Goal: Task Accomplishment & Management: Use online tool/utility

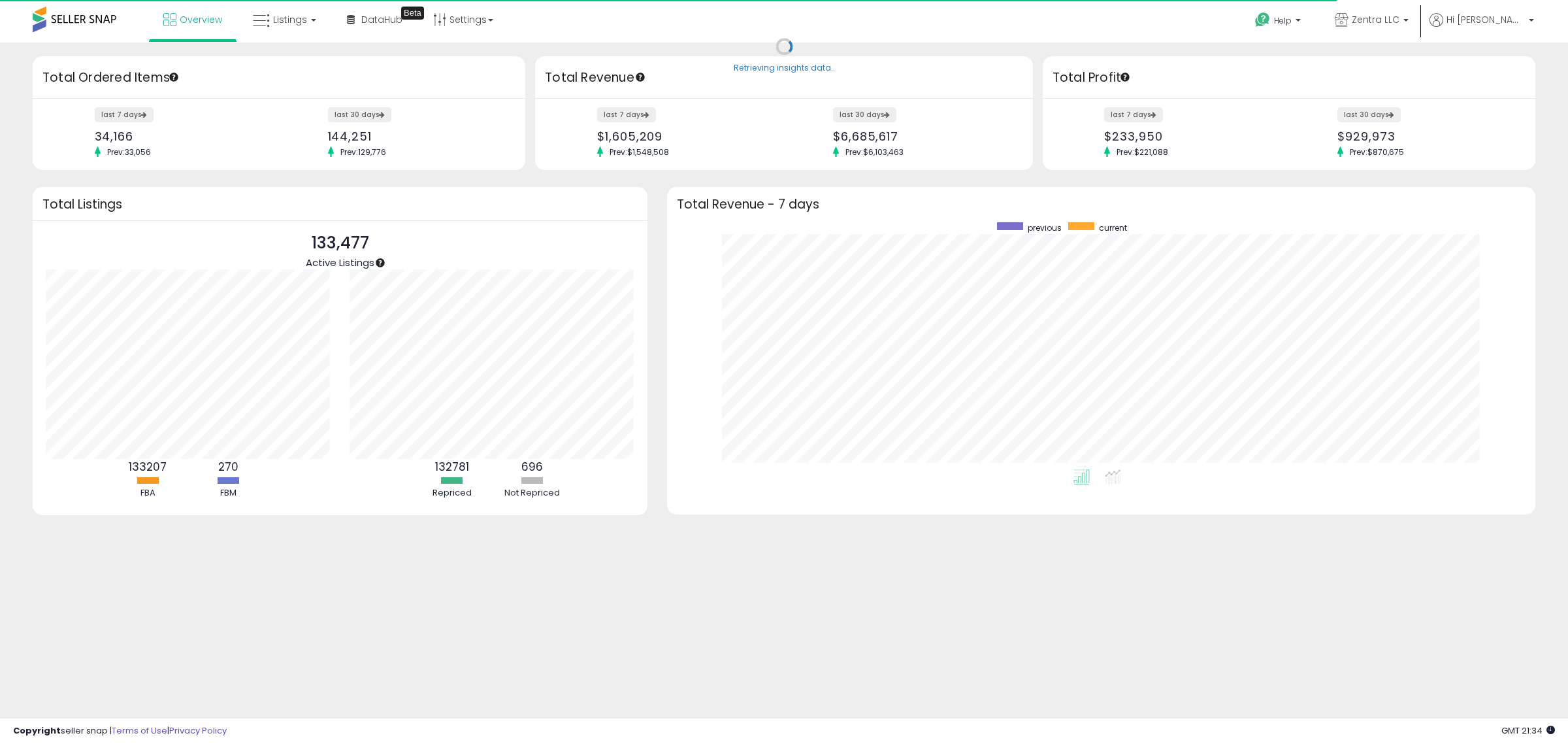
scroll to position [247, 843]
click at [278, 25] on span "Listings" at bounding box center [290, 20] width 34 height 13
click at [287, 63] on icon at bounding box center [294, 65] width 57 height 17
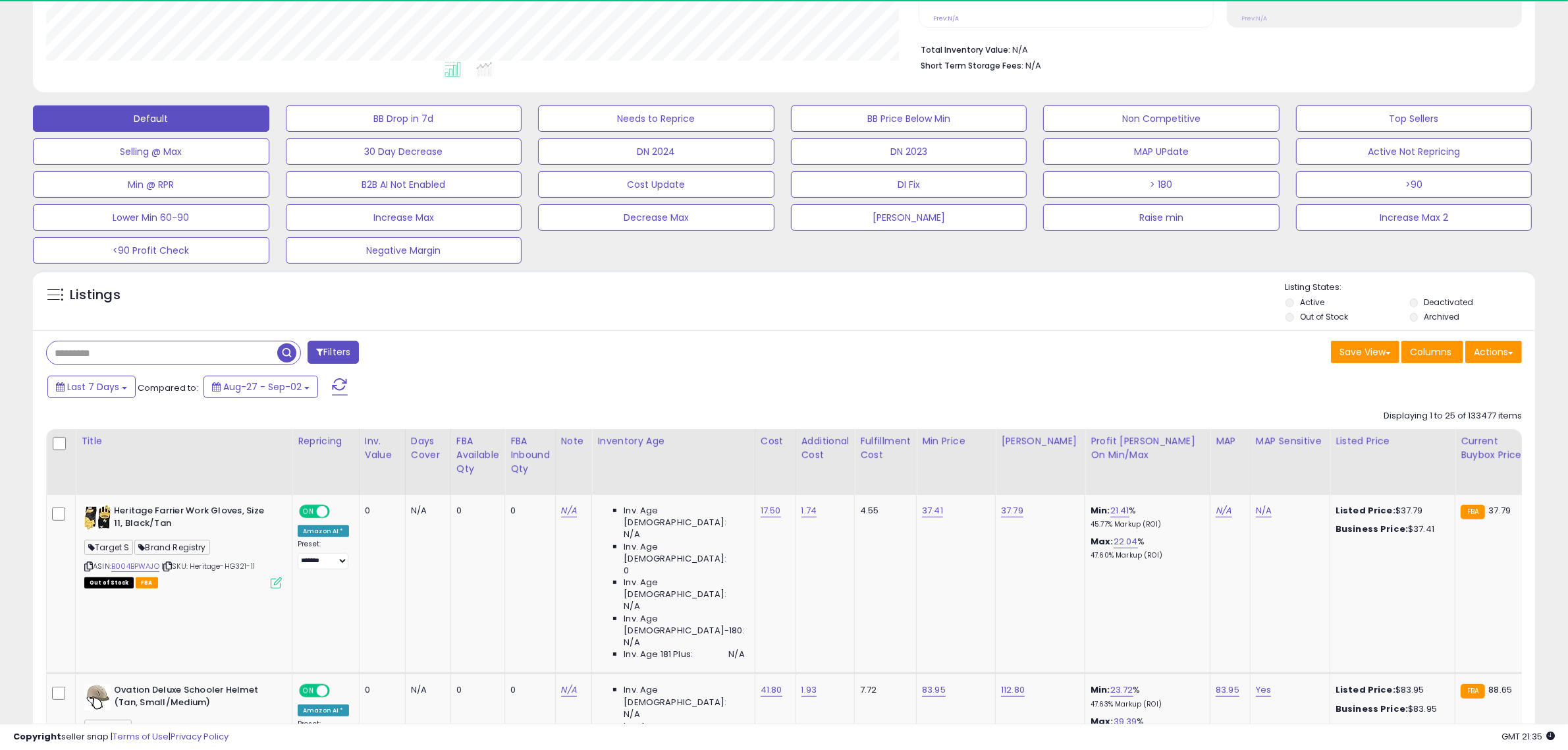
scroll to position [311, 0]
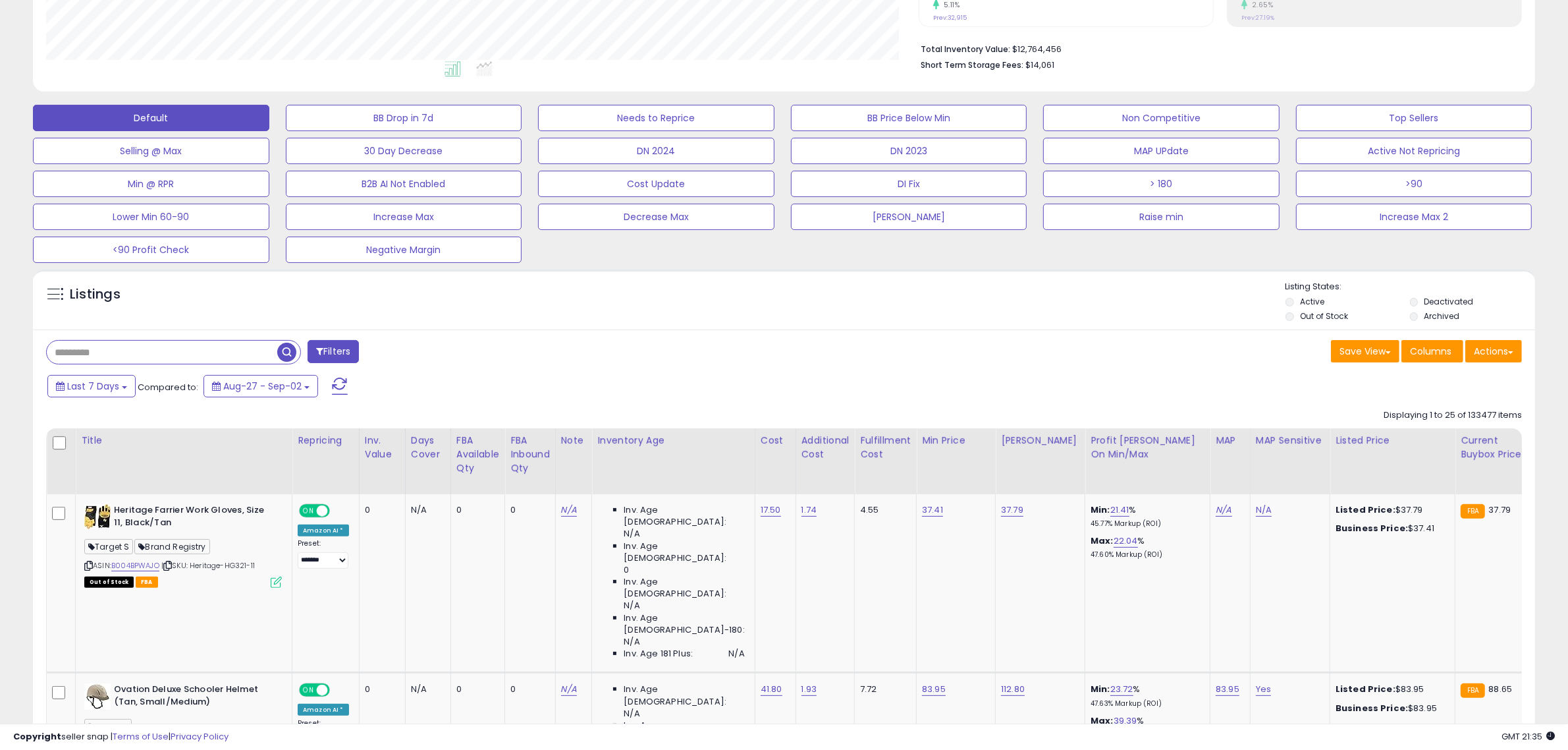
click at [178, 344] on input "text" at bounding box center [162, 352] width 230 height 23
type input "*******"
click at [437, 358] on span "button" at bounding box center [432, 353] width 19 height 19
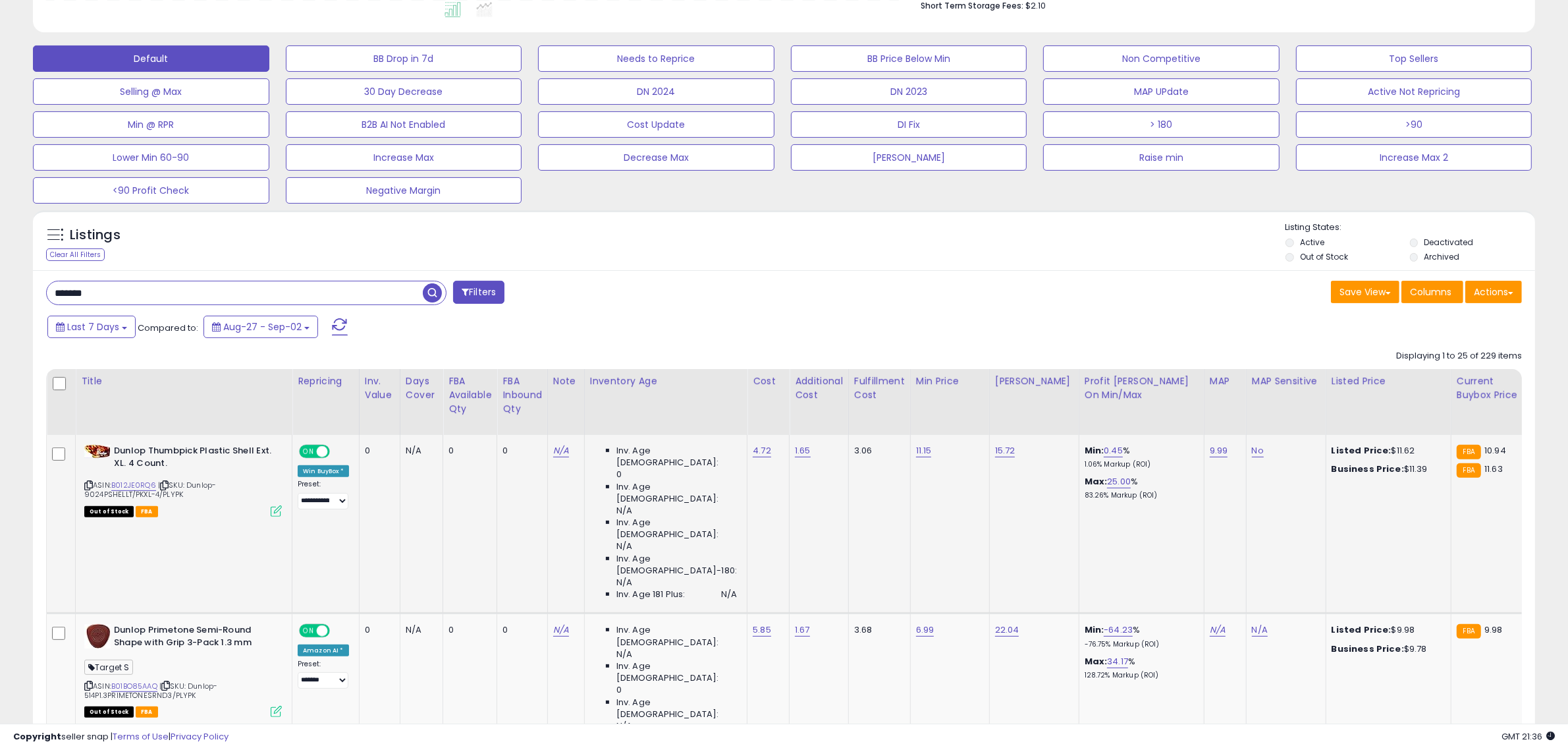
scroll to position [356, 0]
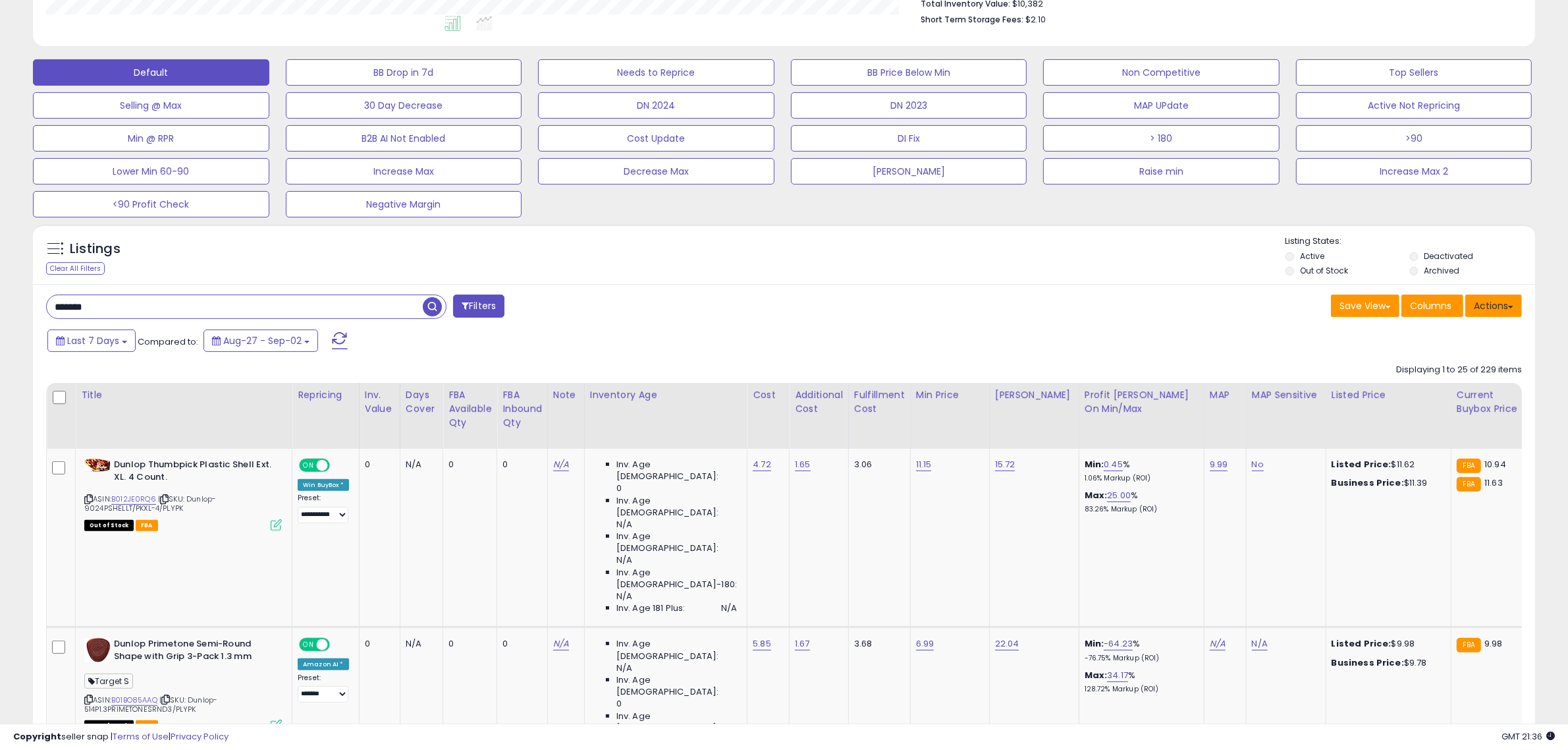
click at [1486, 305] on button "Actions" at bounding box center [1494, 306] width 57 height 22
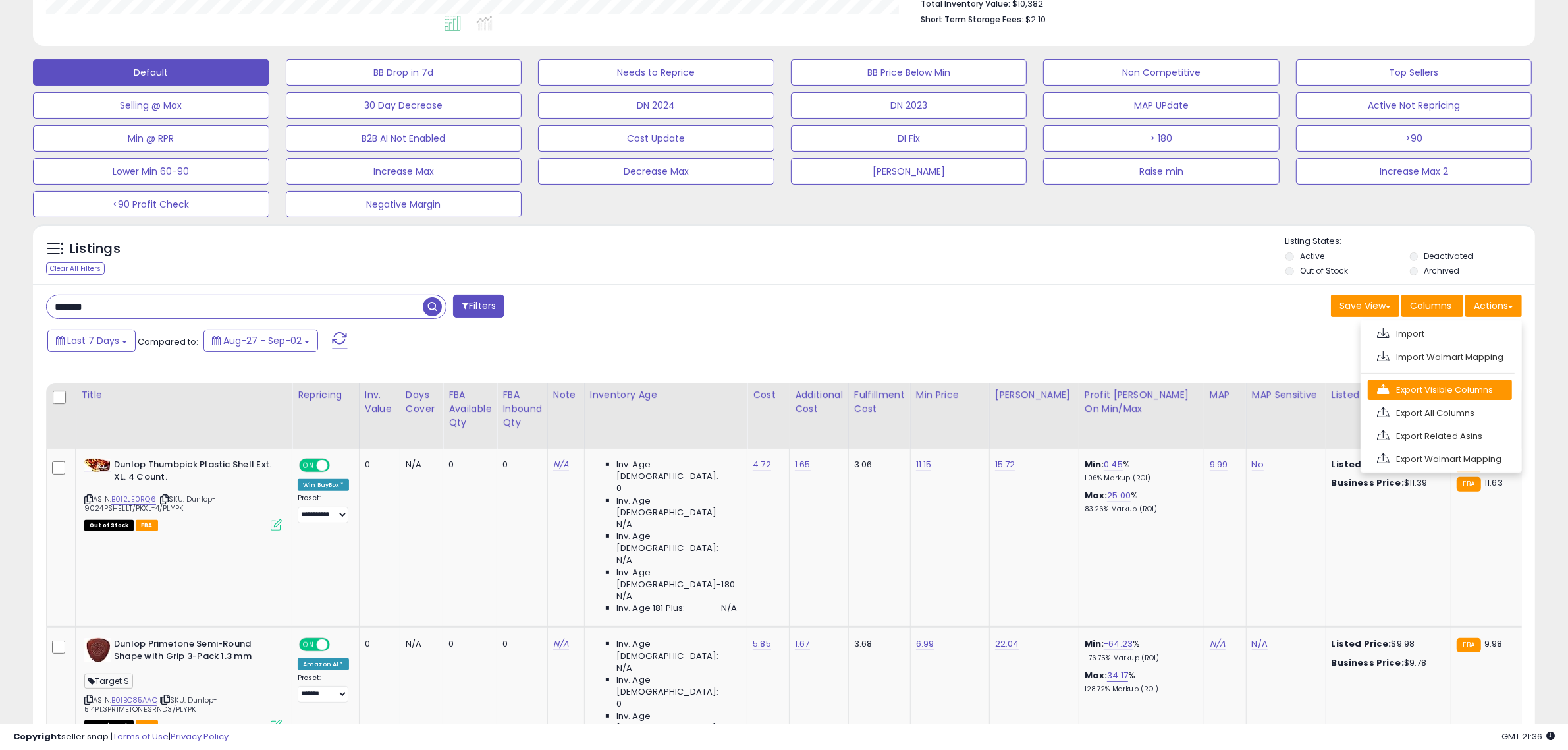
click at [1440, 394] on link "Export Visible Columns" at bounding box center [1440, 389] width 144 height 20
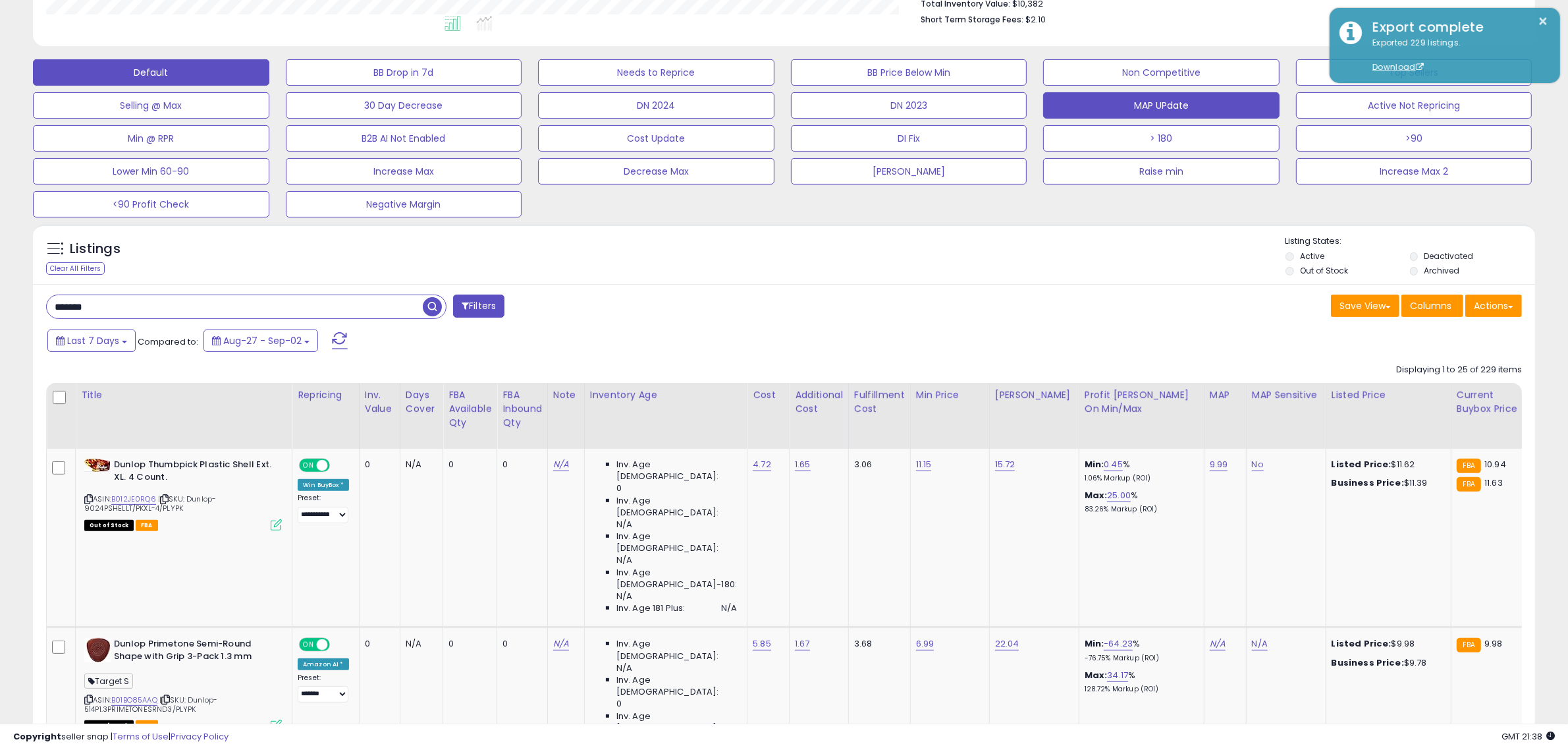
click at [1238, 107] on button "MAP UPdate" at bounding box center [1162, 105] width 236 height 26
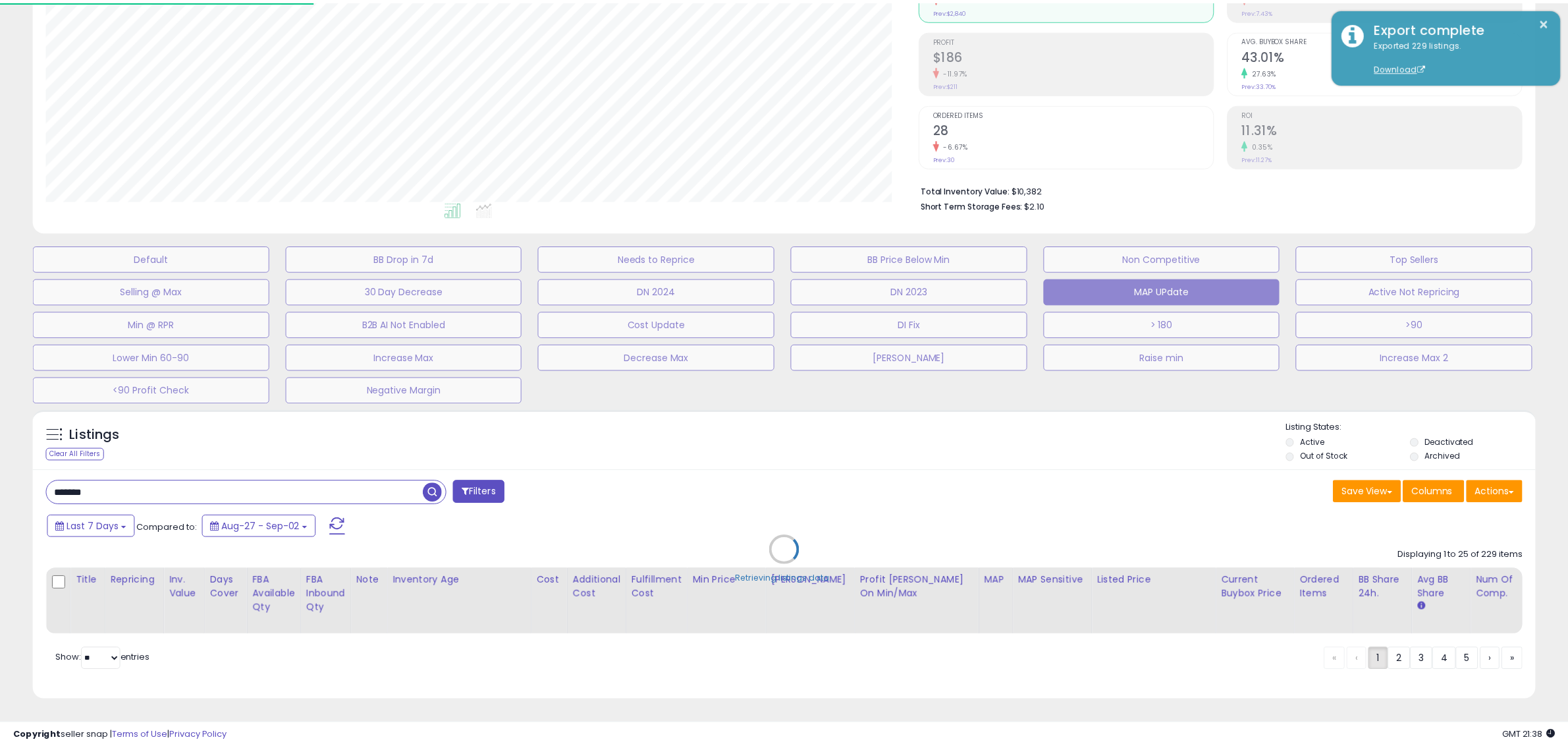
scroll to position [270, 879]
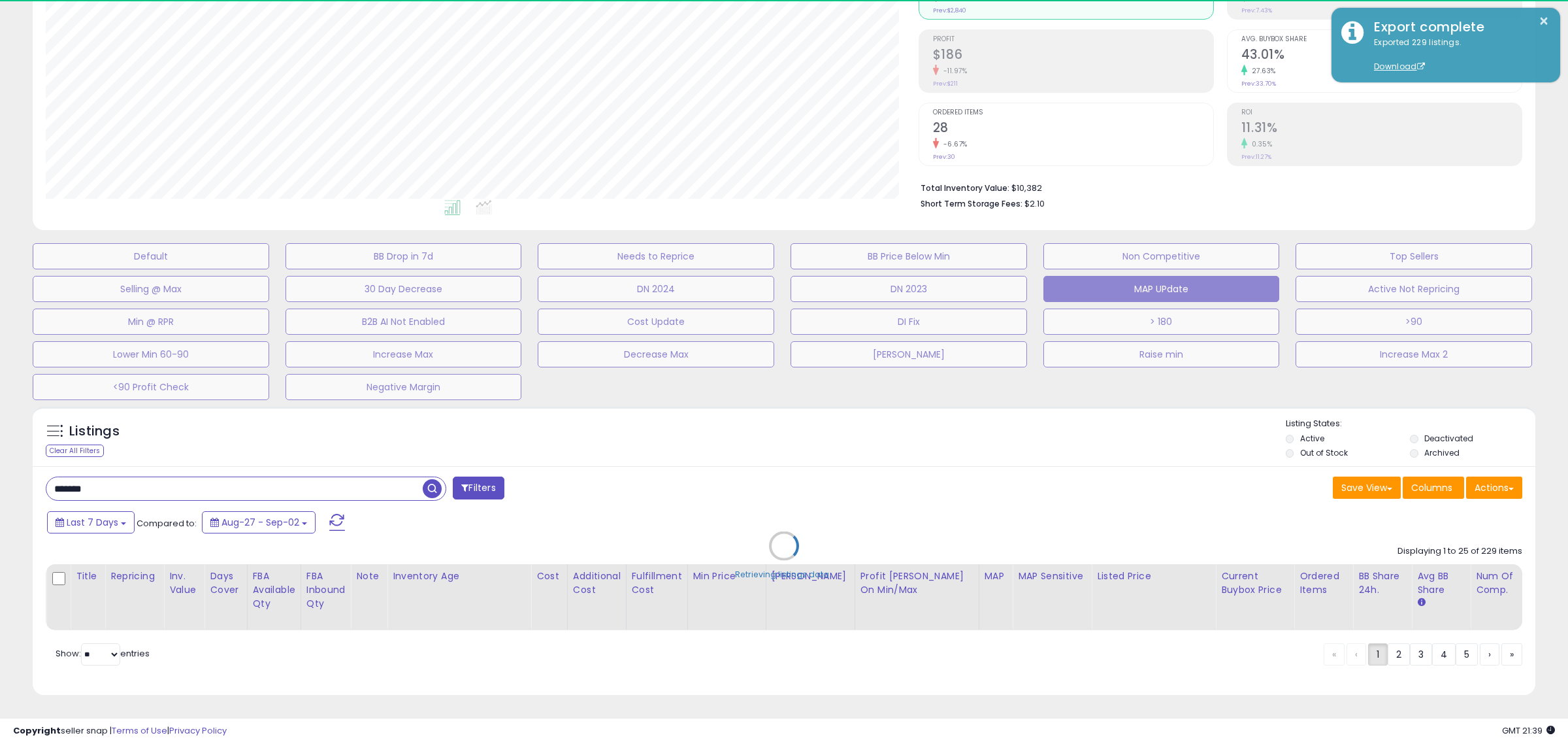
click at [879, 479] on div "Retrieving listings data.." at bounding box center [784, 555] width 1522 height 311
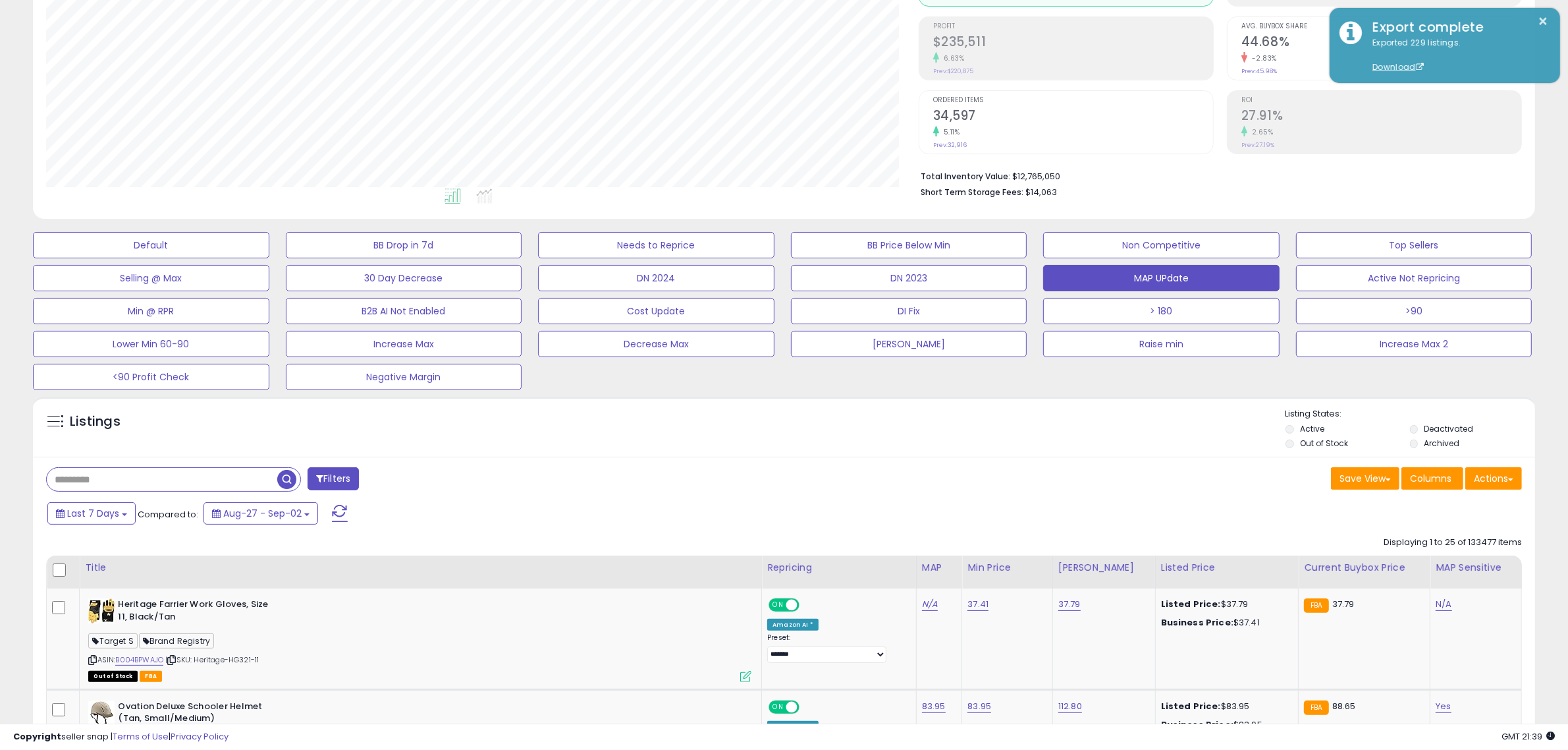
scroll to position [270, 873]
click at [158, 475] on input "text" at bounding box center [235, 479] width 376 height 23
type input "*******"
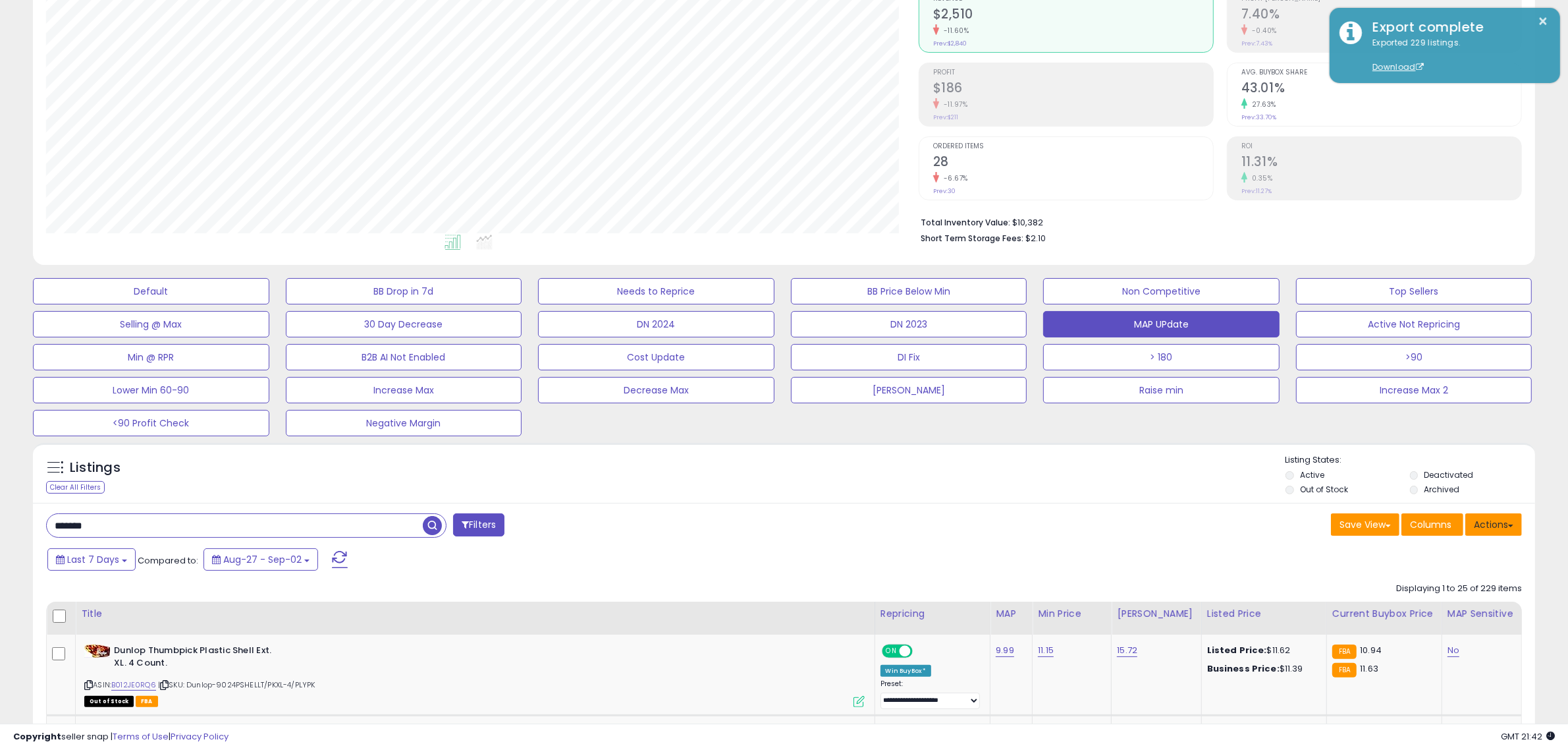
click at [1499, 528] on button "Actions" at bounding box center [1494, 525] width 57 height 22
click at [1436, 607] on link "Export Visible Columns" at bounding box center [1440, 608] width 144 height 20
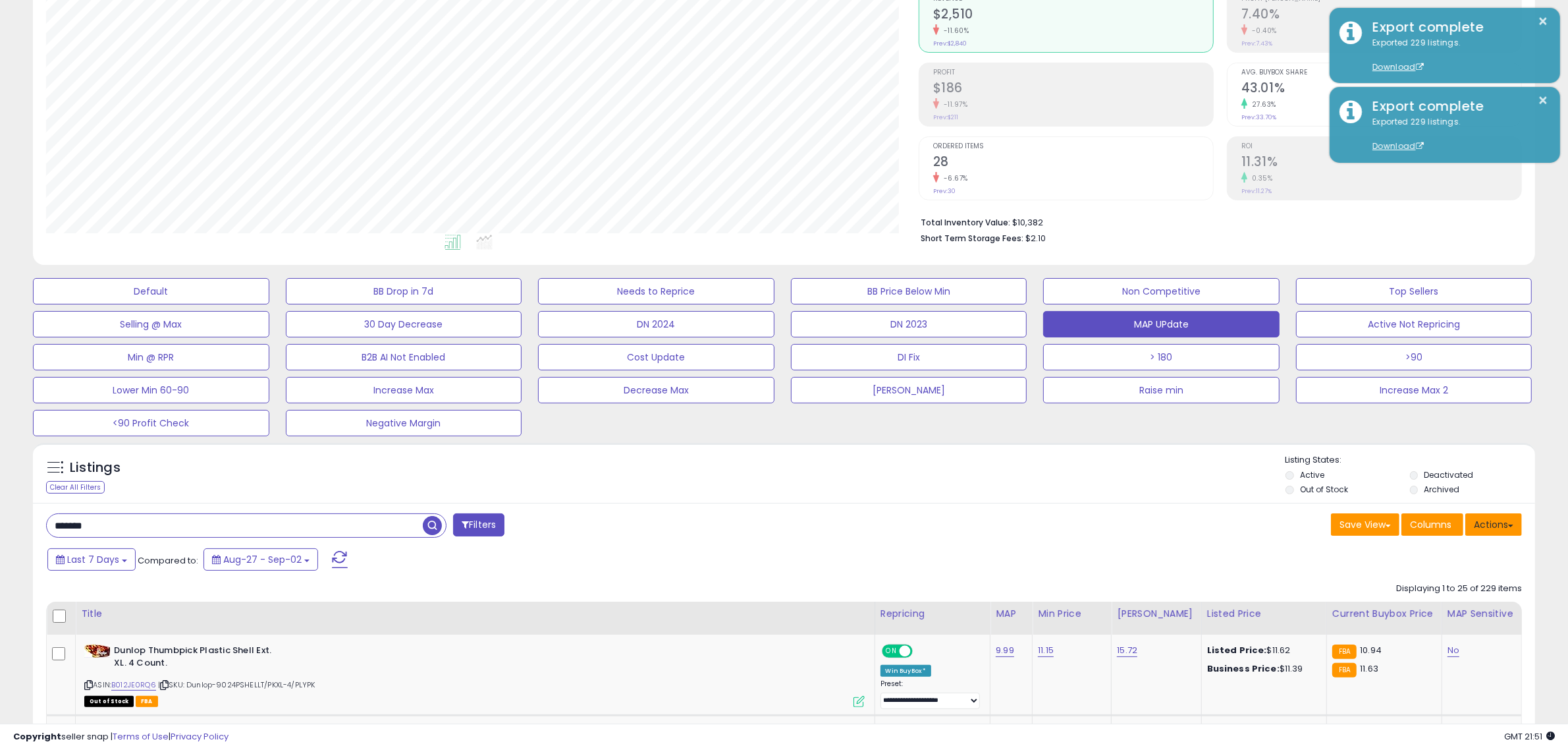
click at [1485, 521] on button "Actions" at bounding box center [1494, 525] width 57 height 22
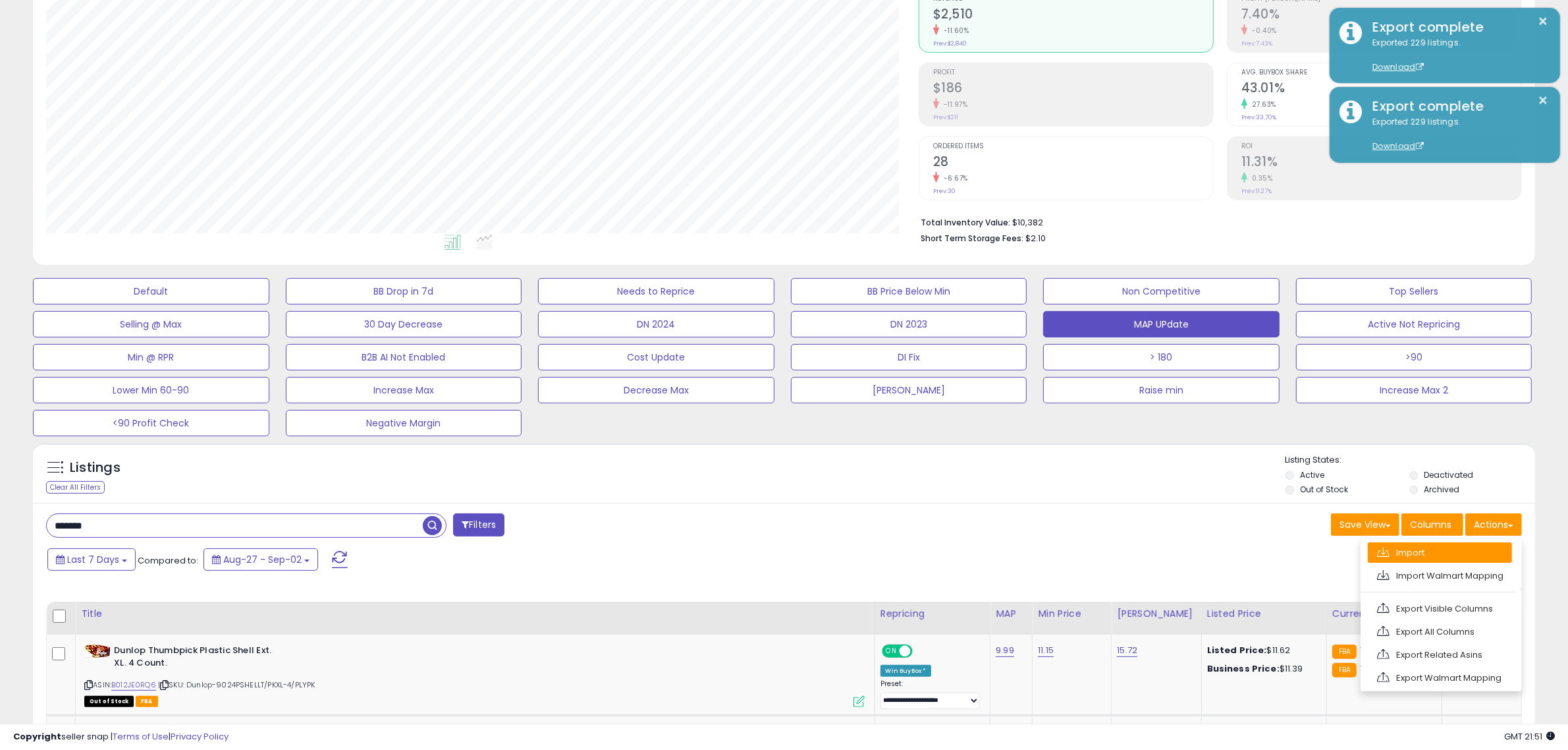
click at [1400, 557] on link "Import" at bounding box center [1440, 552] width 144 height 20
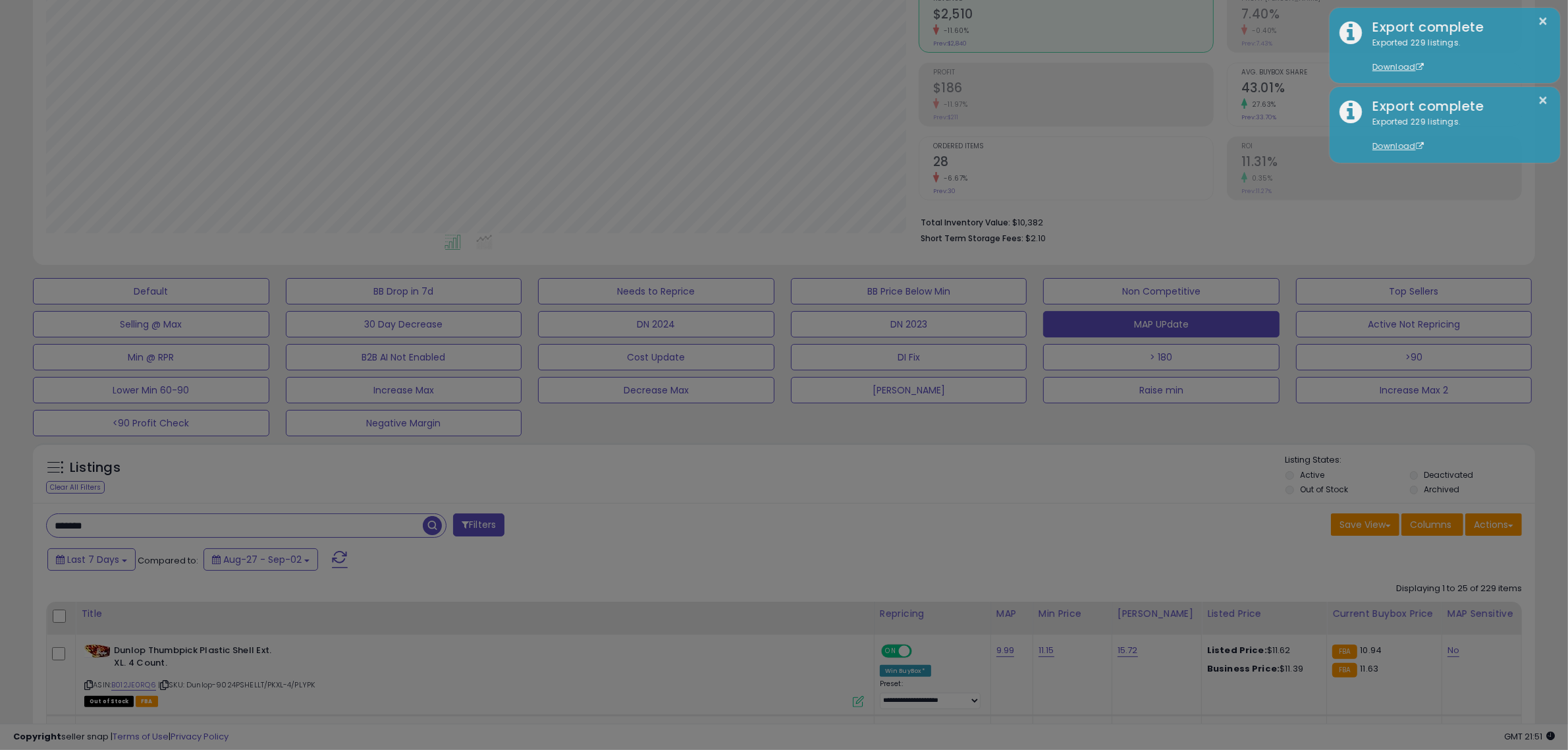
scroll to position [270, 879]
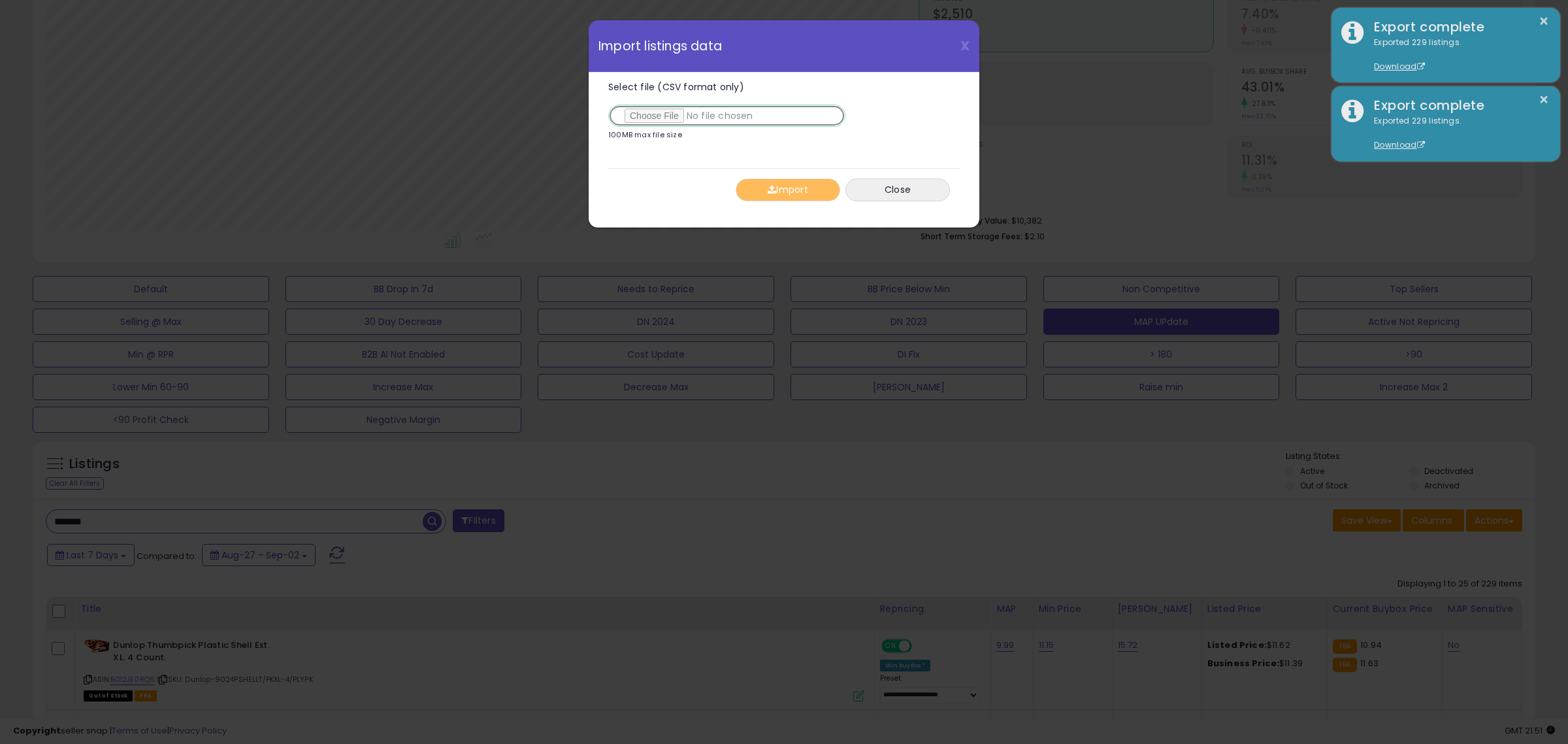
click at [669, 123] on input "Select file (CSV format only)" at bounding box center [727, 116] width 237 height 22
type input "**********"
click at [790, 197] on button "Import" at bounding box center [787, 189] width 105 height 23
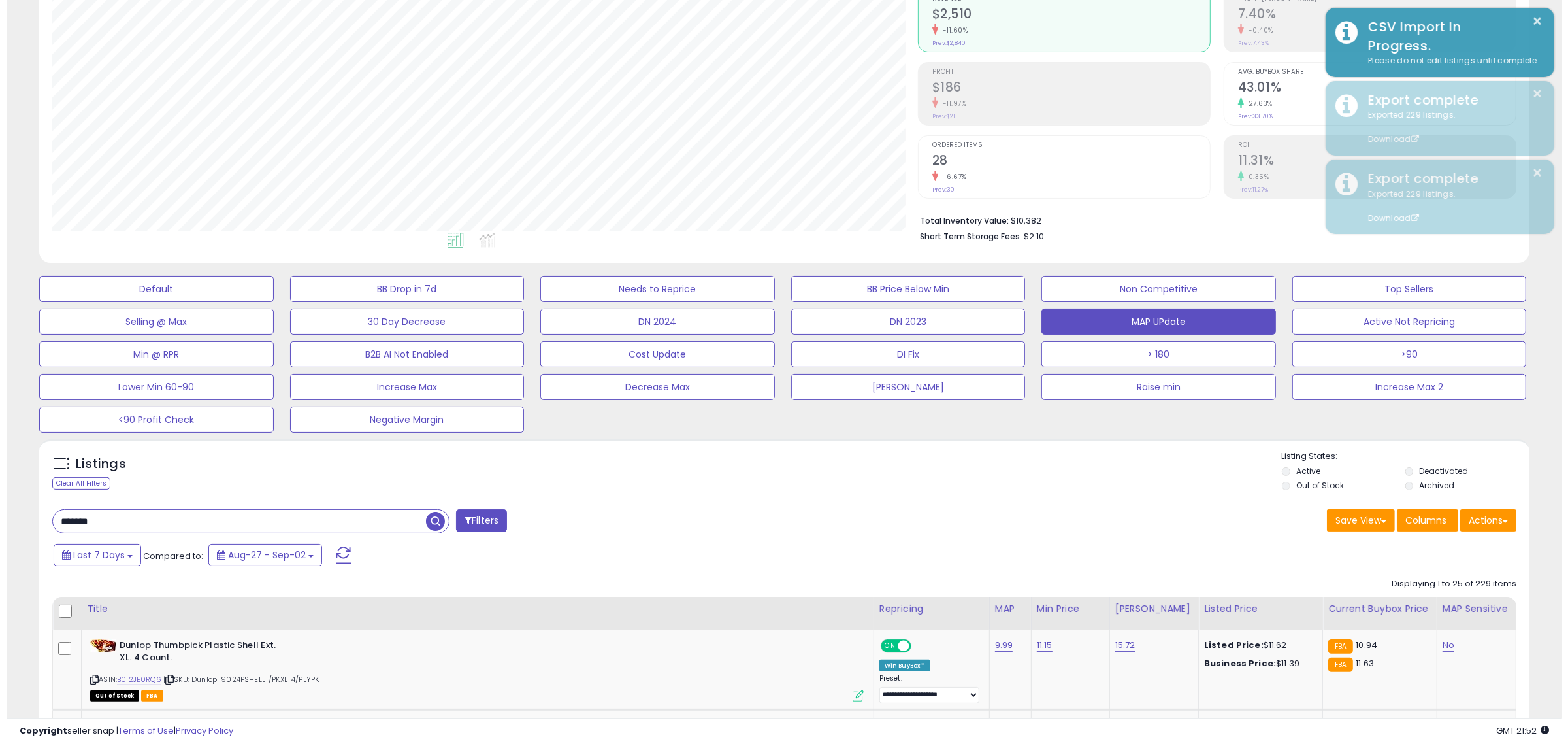
scroll to position [653491, 652504]
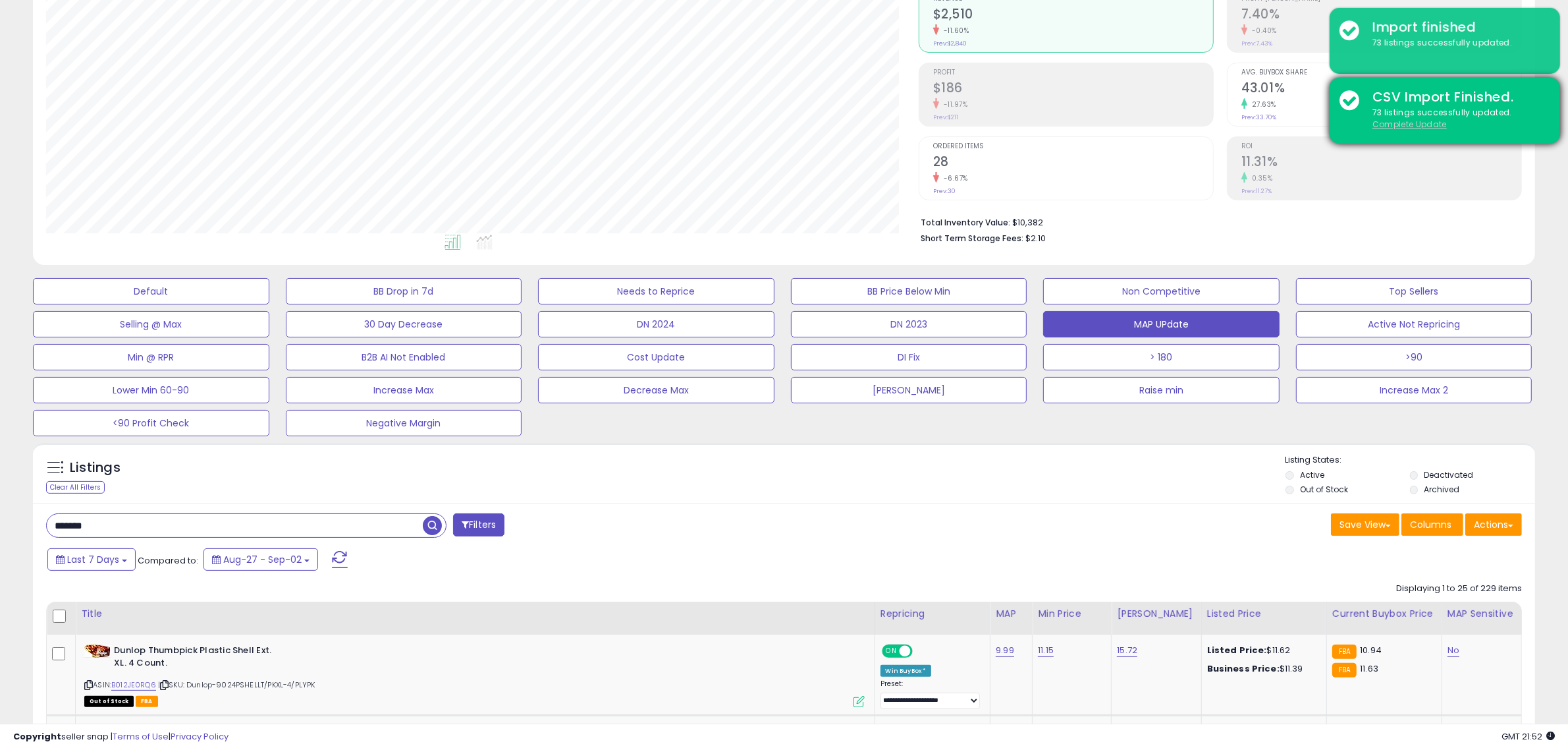
click at [1408, 125] on u "Complete Update" at bounding box center [1409, 124] width 74 height 11
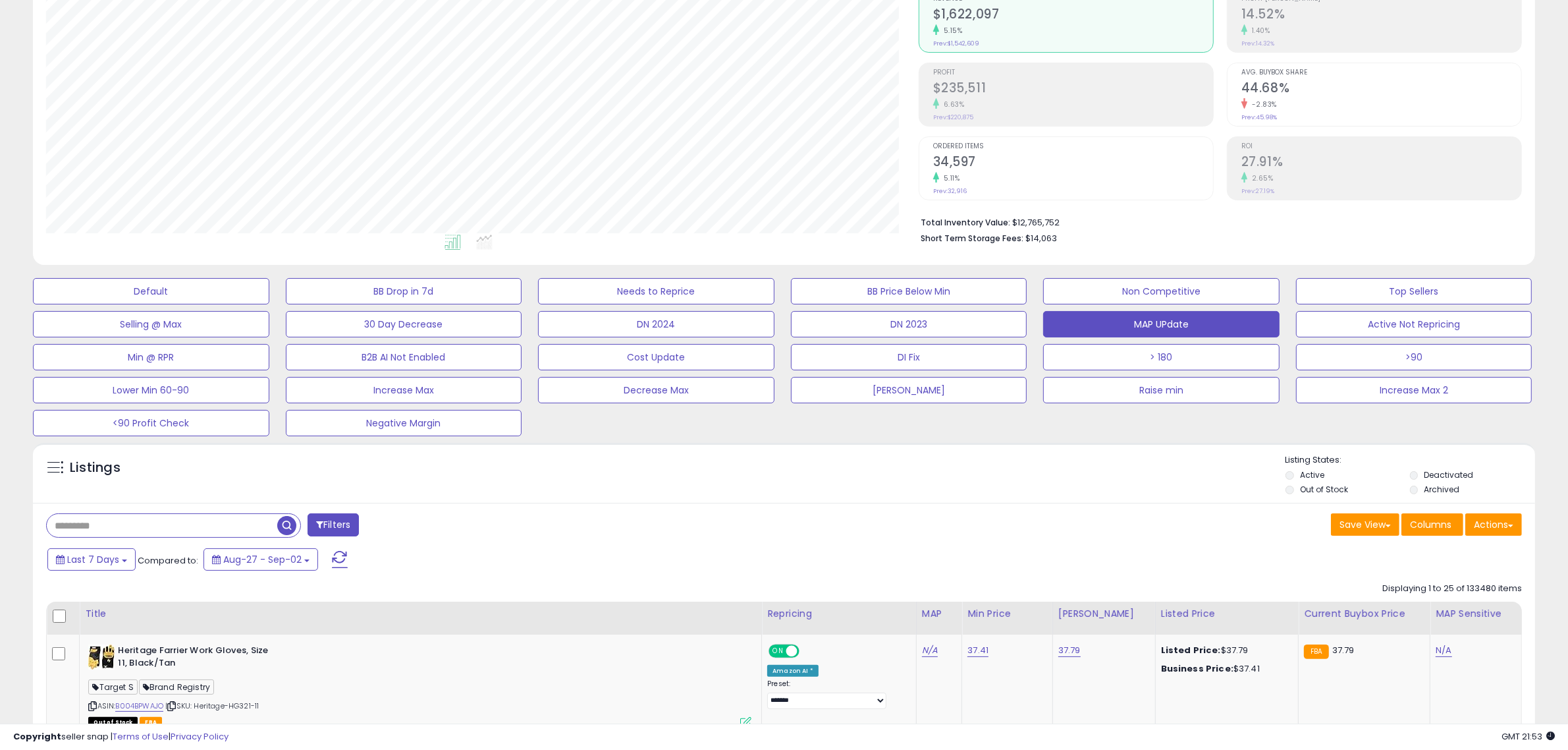
scroll to position [270, 873]
